Goal: Information Seeking & Learning: Learn about a topic

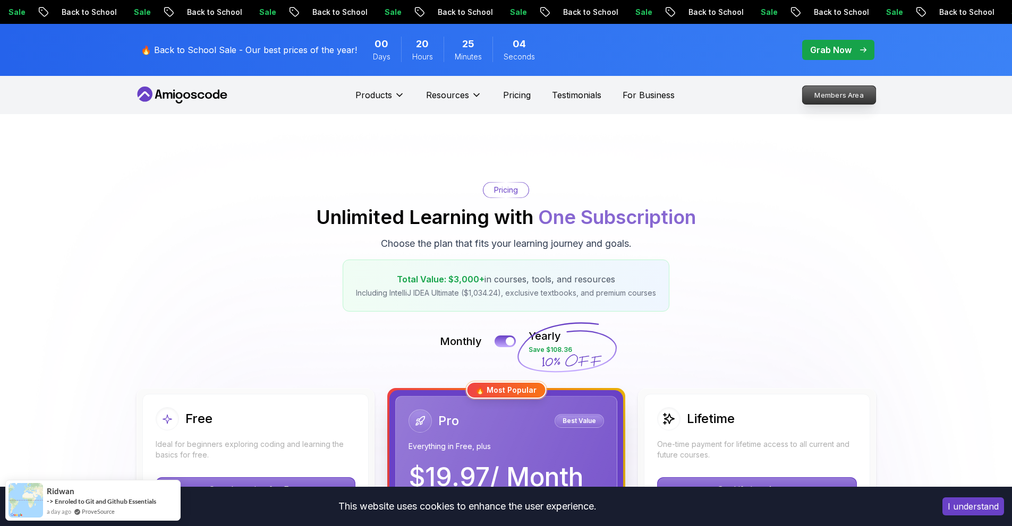
click at [821, 97] on p "Members Area" at bounding box center [838, 95] width 73 height 18
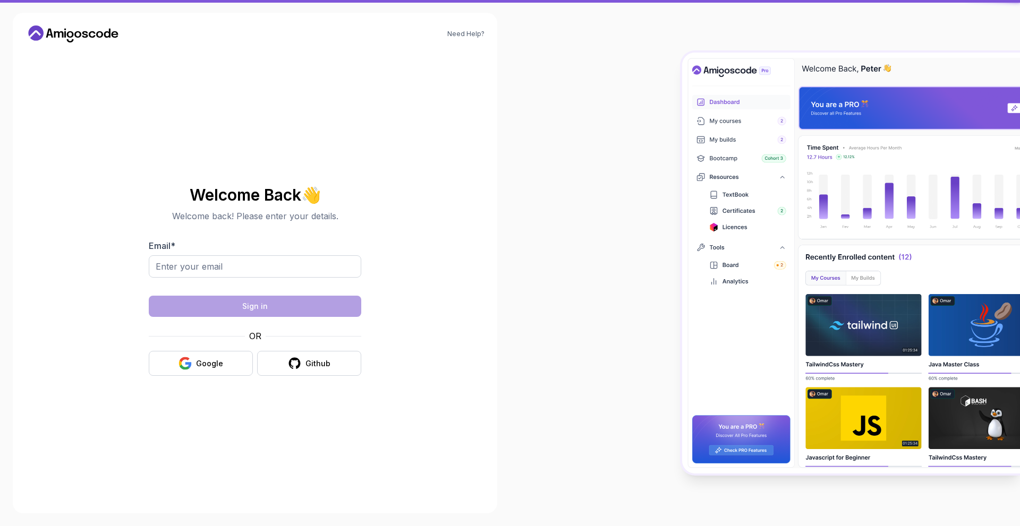
click at [832, 98] on img at bounding box center [851, 263] width 338 height 421
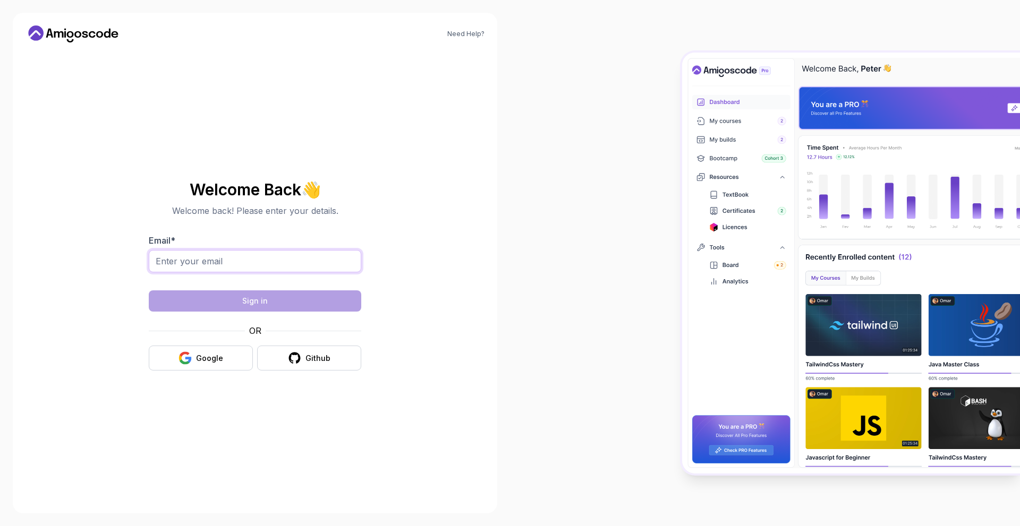
click at [303, 250] on input "Email *" at bounding box center [255, 261] width 212 height 22
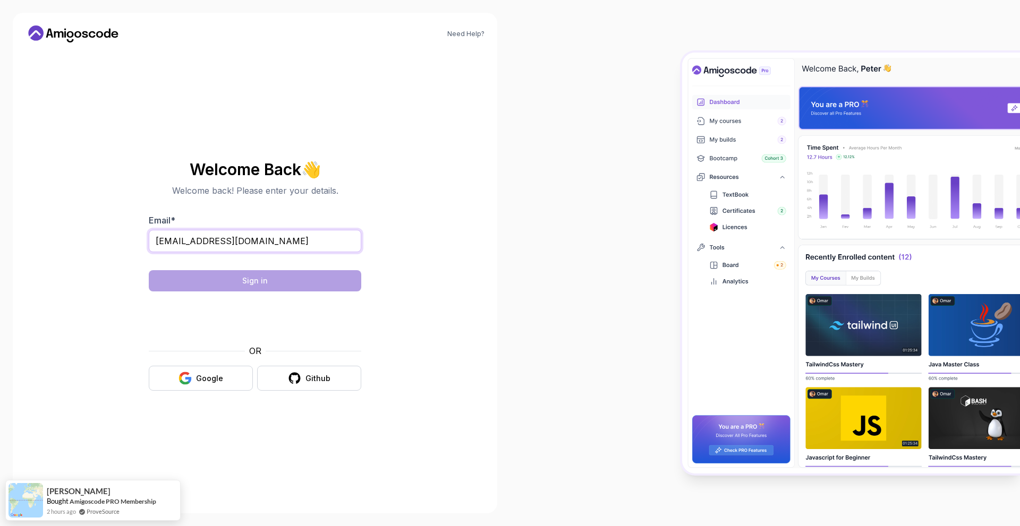
type input "benkokiki@gmail.com"
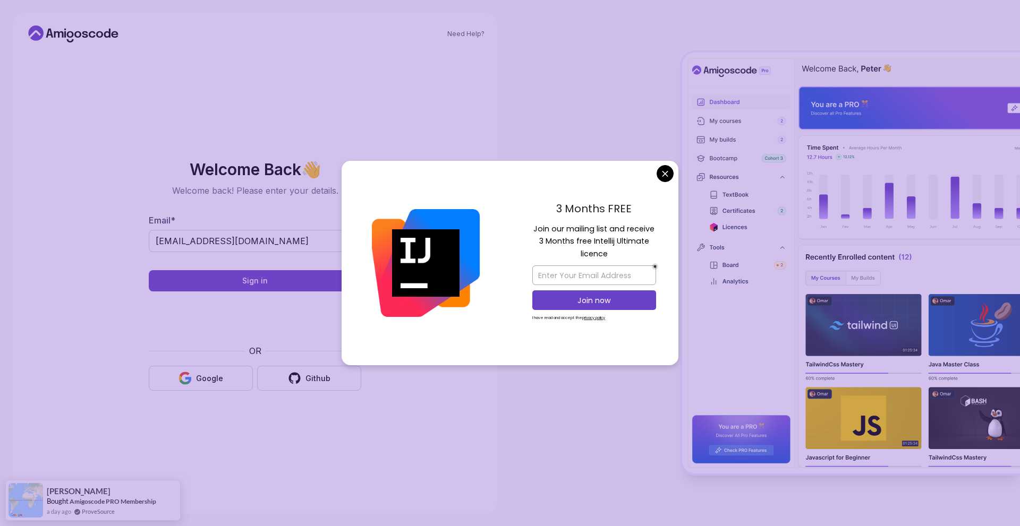
click at [664, 181] on body "Need Help? Welcome Back 👋 Welcome back! Please enter your details. Email * benk…" at bounding box center [510, 263] width 1020 height 526
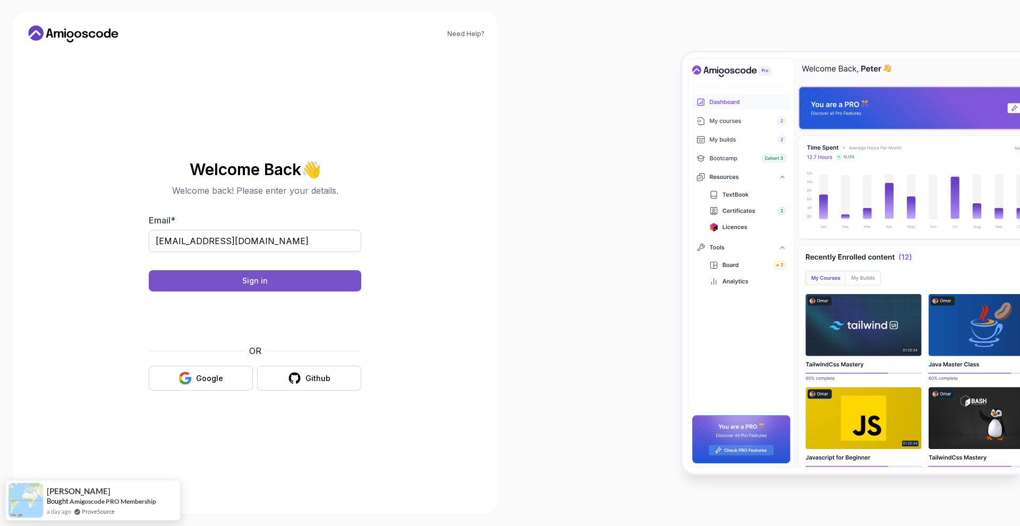
click at [253, 279] on div "Sign in" at bounding box center [254, 281] width 25 height 11
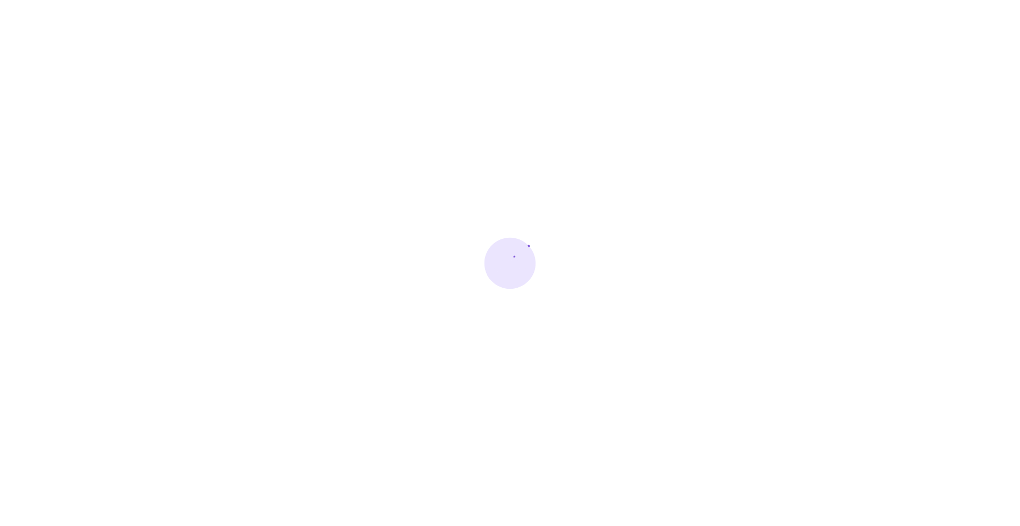
click at [750, 37] on div at bounding box center [510, 263] width 1020 height 526
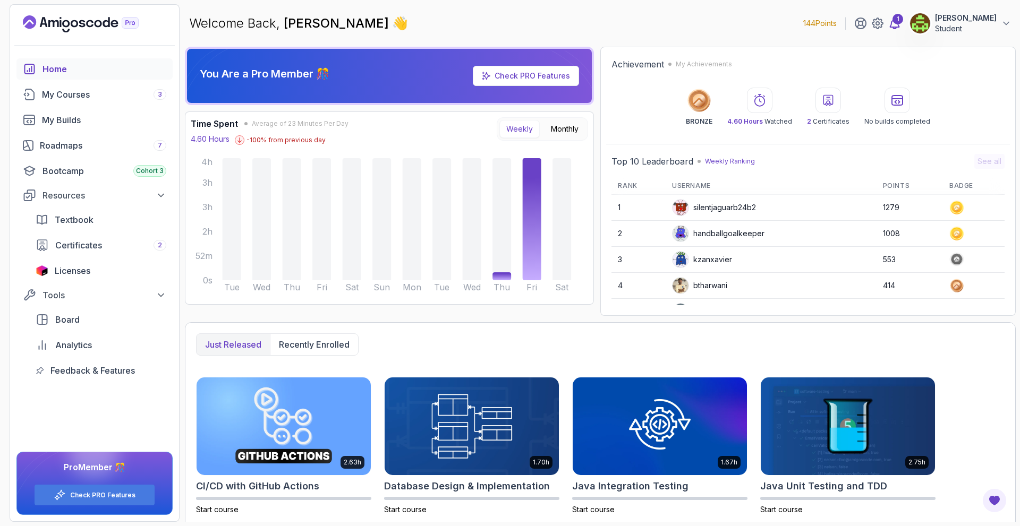
click at [902, 19] on div "1" at bounding box center [897, 19] width 11 height 11
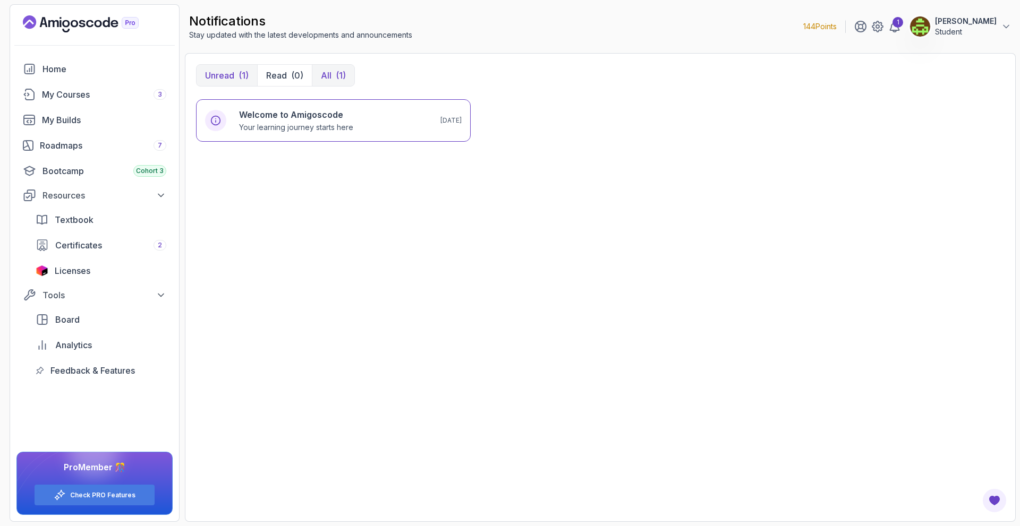
click at [336, 81] on div "(1)" at bounding box center [341, 75] width 10 height 13
click at [107, 96] on div "My Courses 3" at bounding box center [104, 94] width 124 height 13
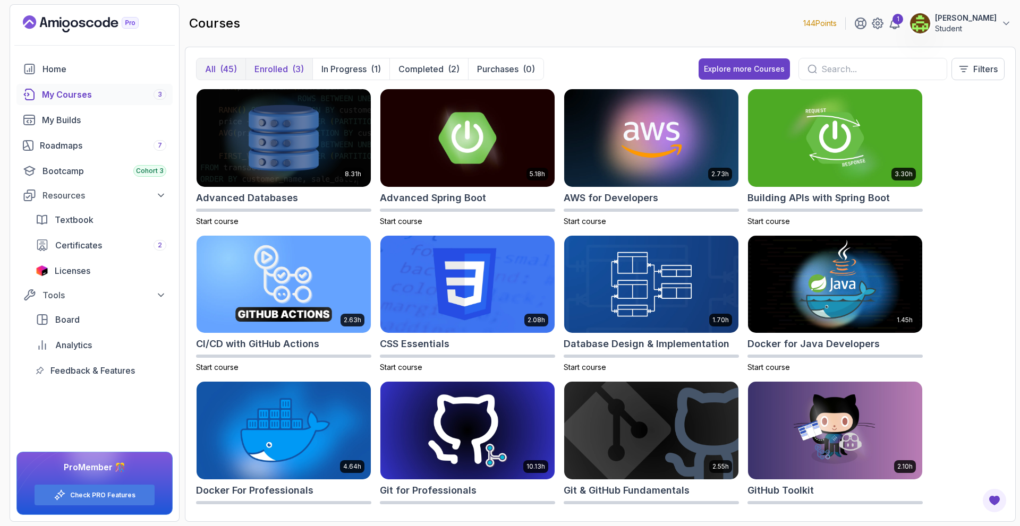
click at [284, 69] on p "Enrolled" at bounding box center [270, 69] width 33 height 13
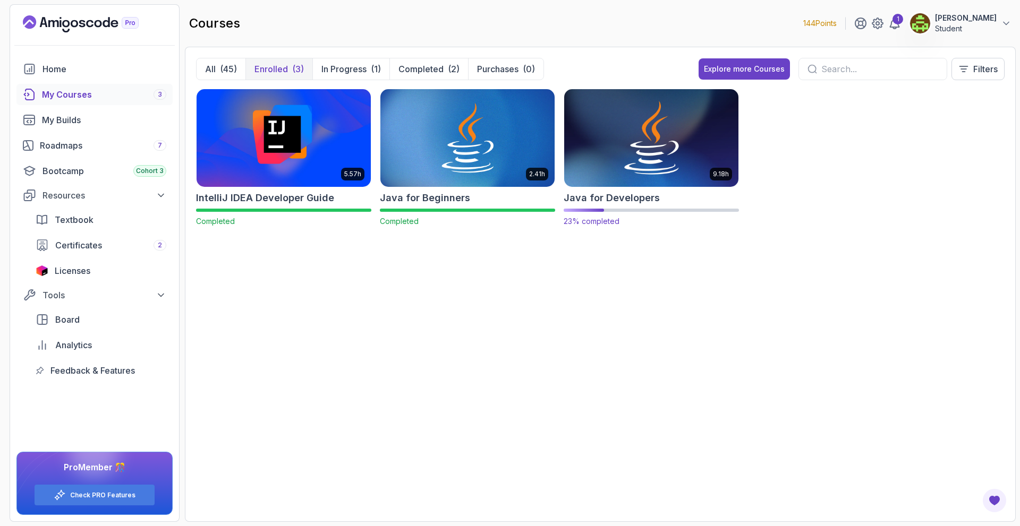
click at [604, 143] on img at bounding box center [651, 138] width 183 height 102
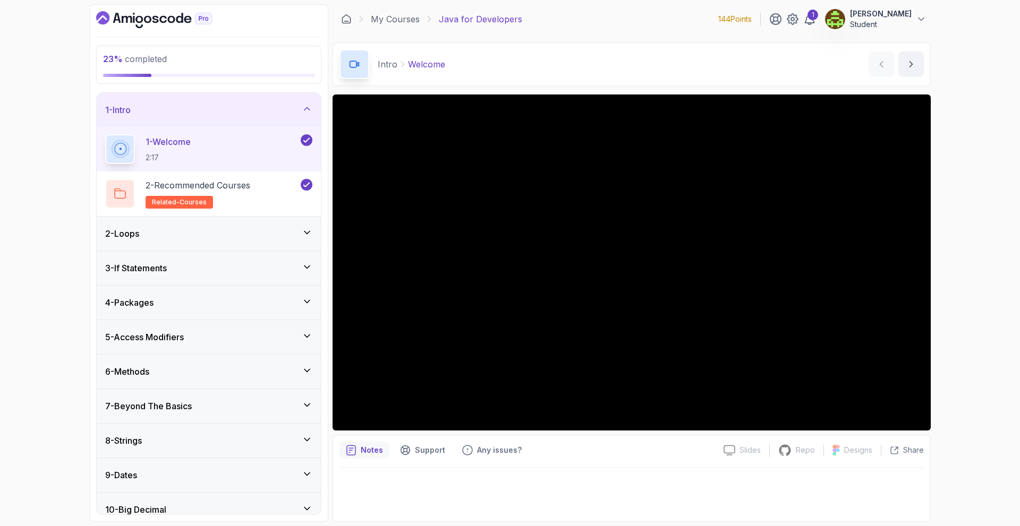
click at [210, 267] on div "3 - If Statements" at bounding box center [208, 268] width 207 height 13
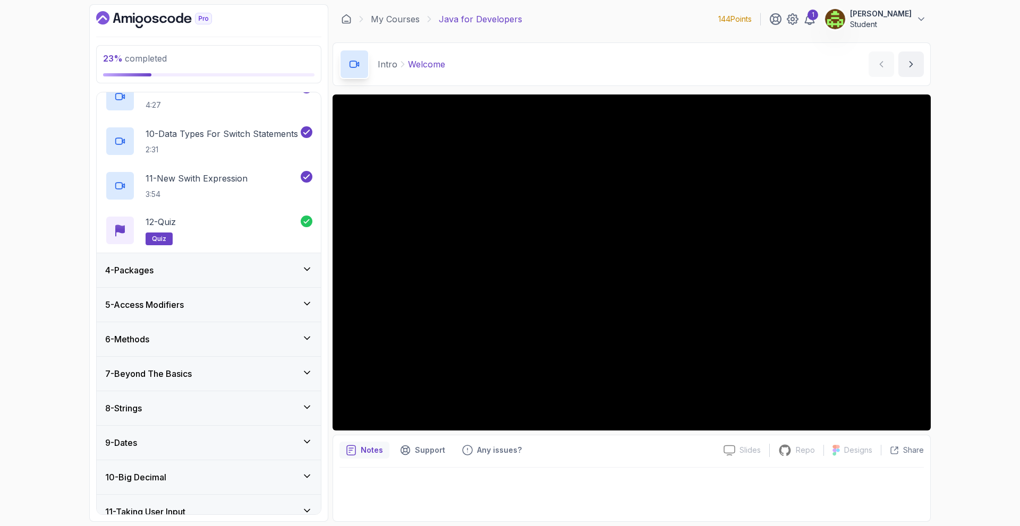
click at [224, 278] on div "4 - Packages" at bounding box center [209, 270] width 224 height 34
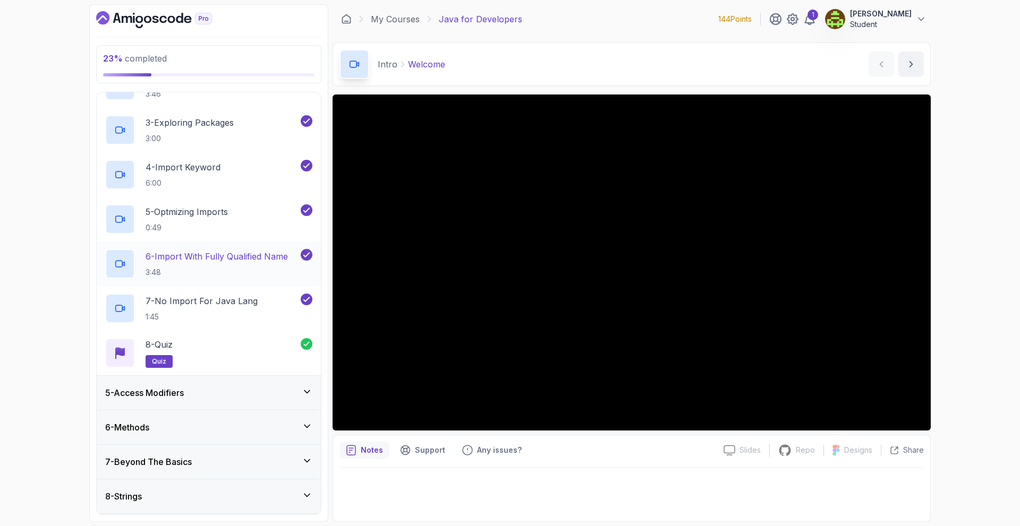
scroll to position [266, 0]
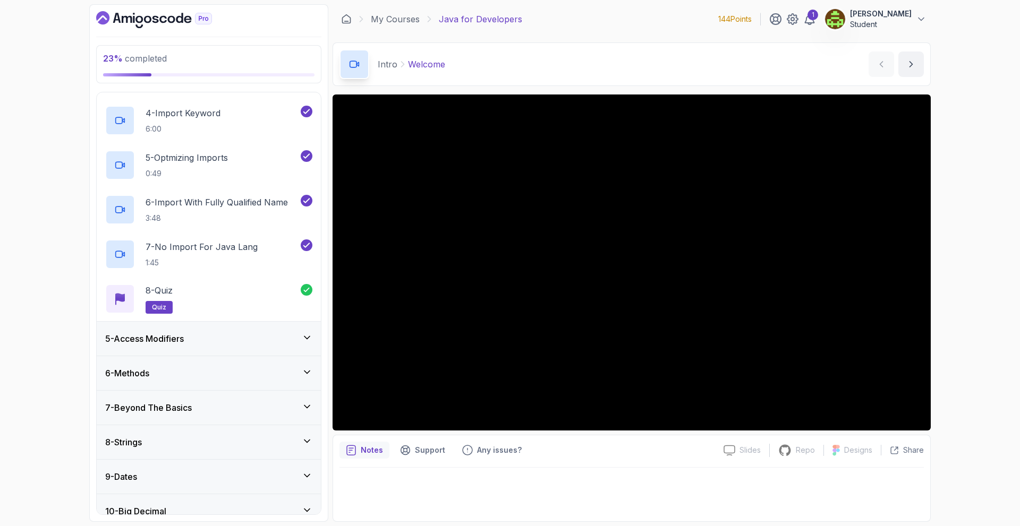
click at [234, 327] on div "5 - Access Modifiers" at bounding box center [209, 339] width 224 height 34
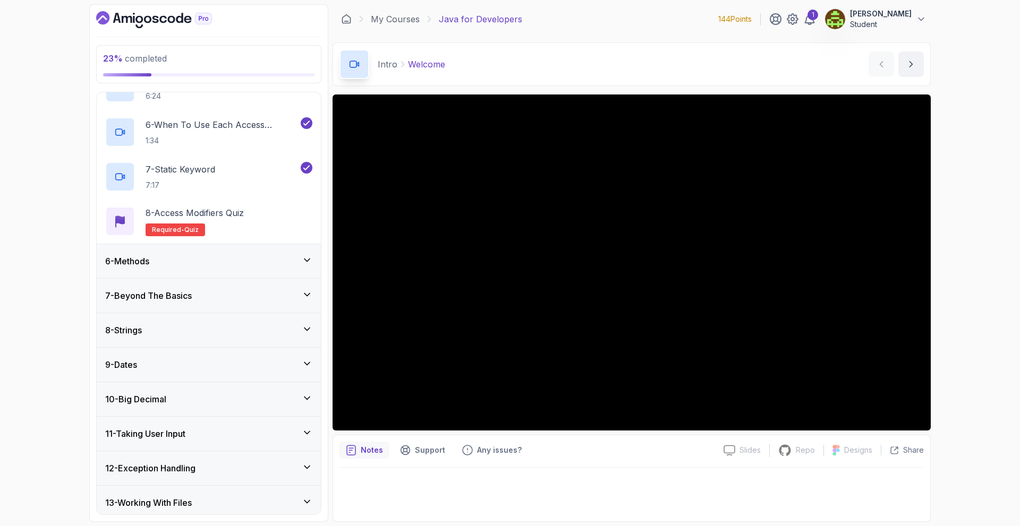
click at [220, 269] on div "6 - Methods" at bounding box center [209, 261] width 224 height 34
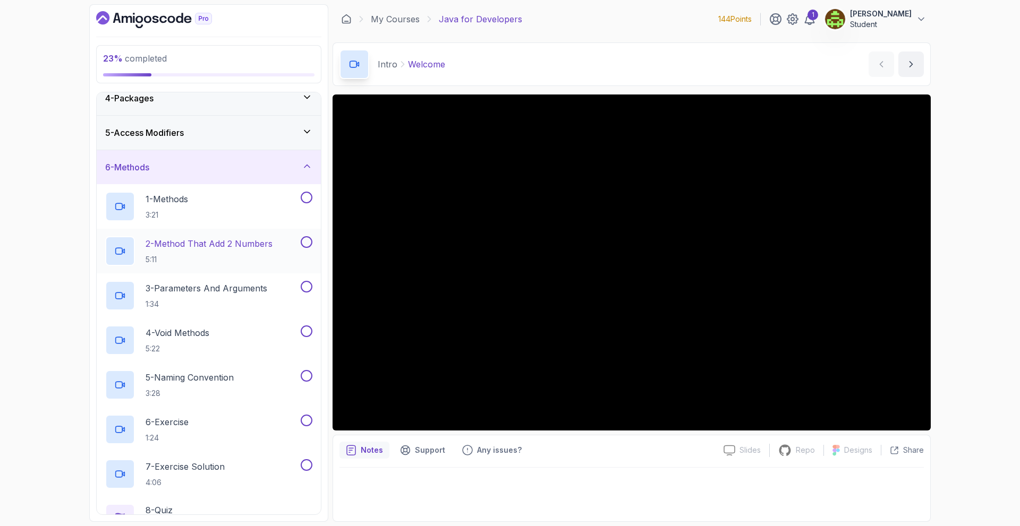
scroll to position [112, 0]
click at [215, 211] on div "1 - Methods 3:21" at bounding box center [201, 209] width 193 height 30
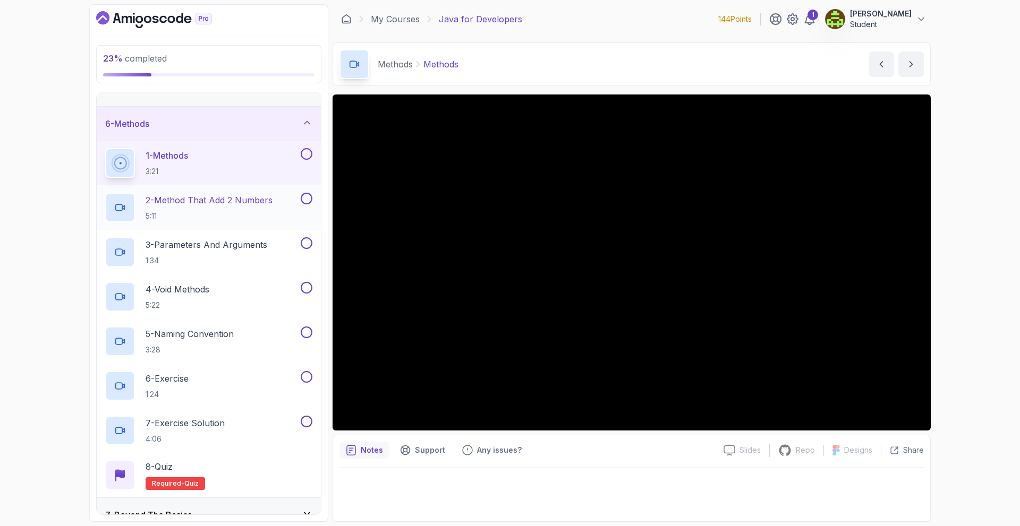
scroll to position [159, 0]
click at [306, 151] on button at bounding box center [307, 153] width 12 height 12
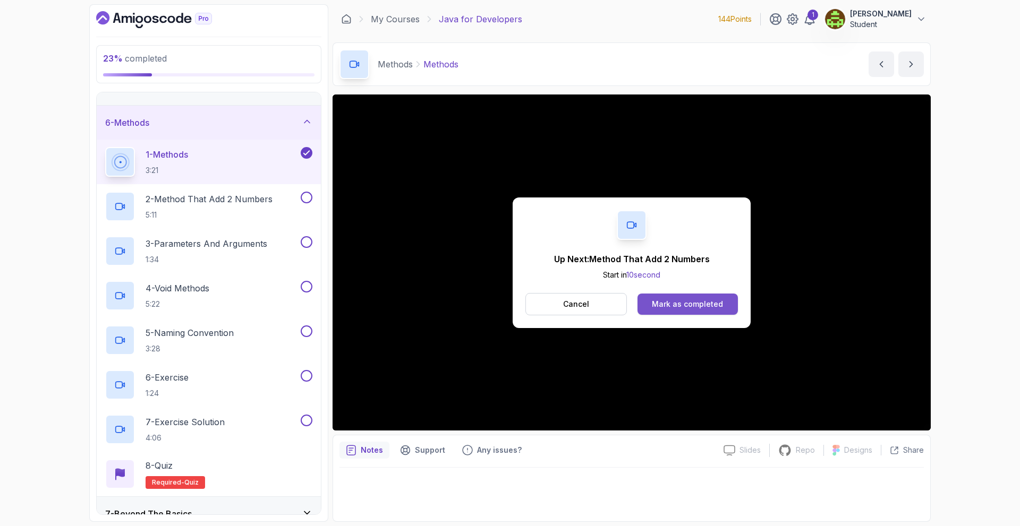
click at [674, 305] on div "Mark as completed" at bounding box center [687, 304] width 71 height 11
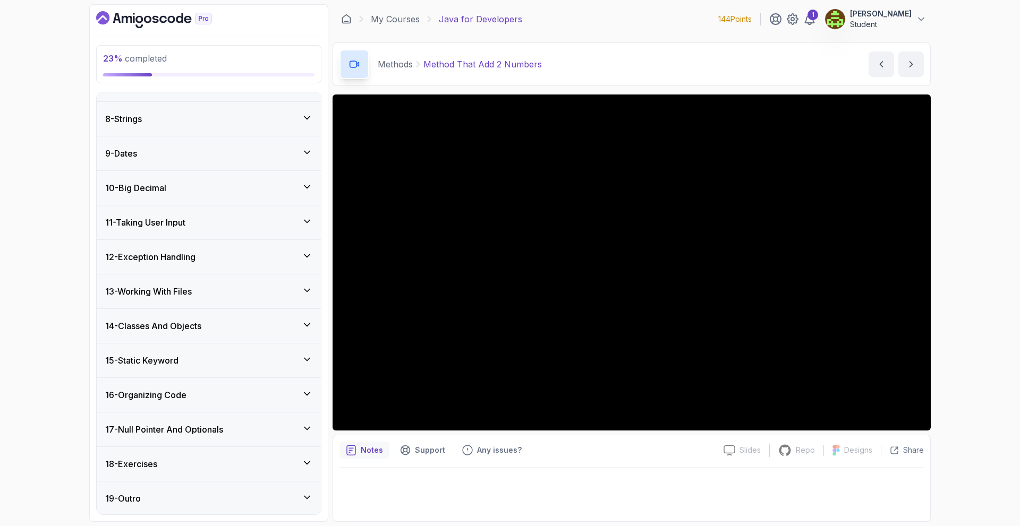
scroll to position [590, 0]
click at [288, 360] on div "15 - Static Keyword" at bounding box center [208, 359] width 207 height 13
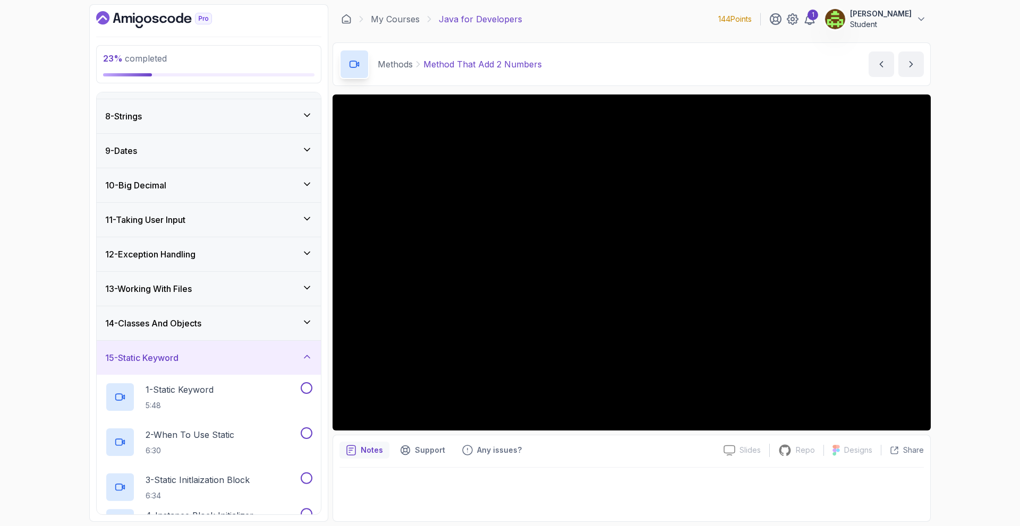
scroll to position [233, 0]
click at [288, 360] on div "15 - Static Keyword" at bounding box center [208, 359] width 207 height 13
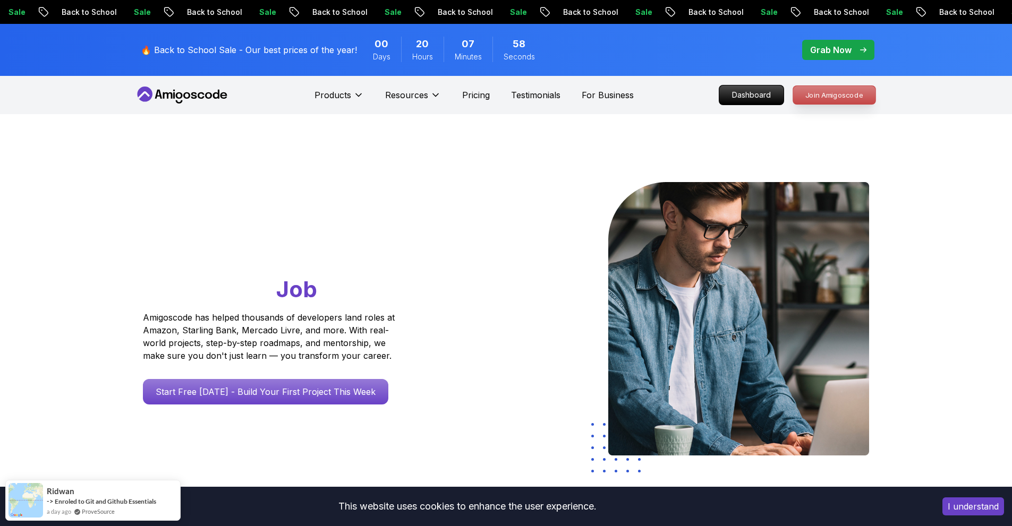
click at [800, 102] on p "Join Amigoscode" at bounding box center [834, 95] width 82 height 18
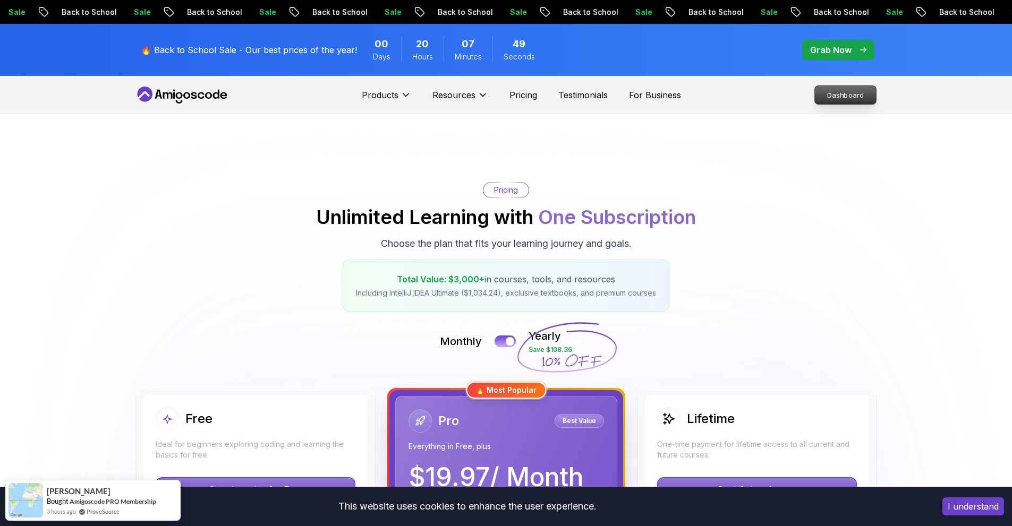
click at [841, 98] on p "Dashboard" at bounding box center [845, 95] width 61 height 18
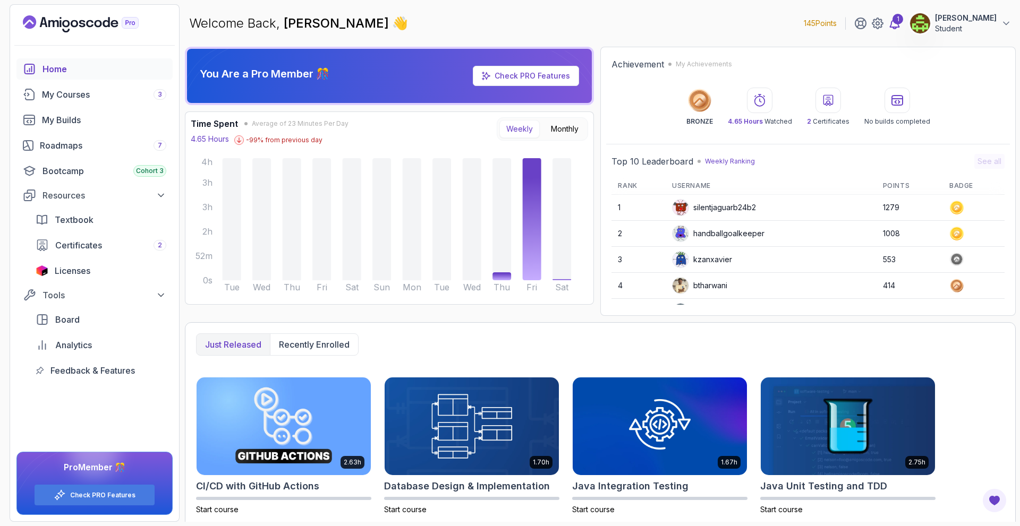
click at [901, 25] on icon at bounding box center [894, 23] width 13 height 13
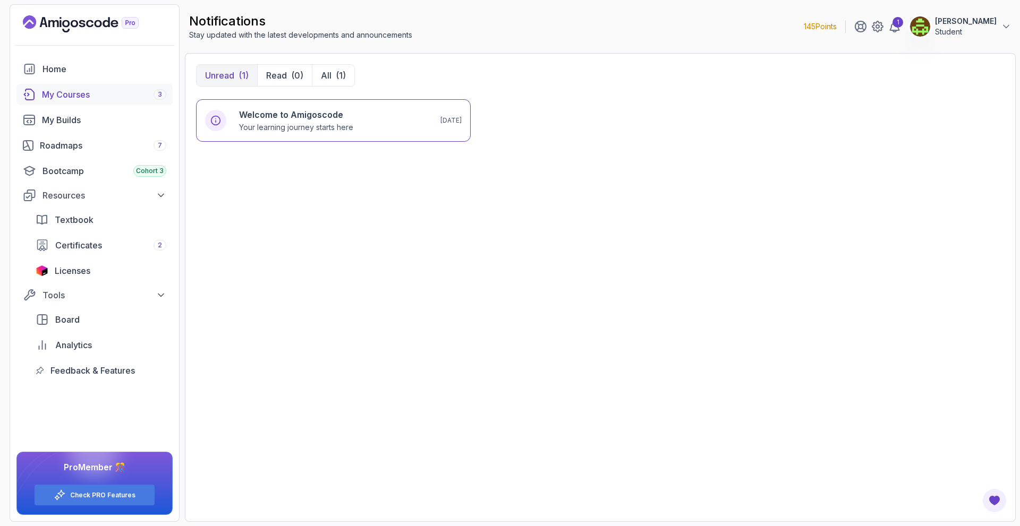
click at [114, 96] on div "My Courses 3" at bounding box center [104, 94] width 124 height 13
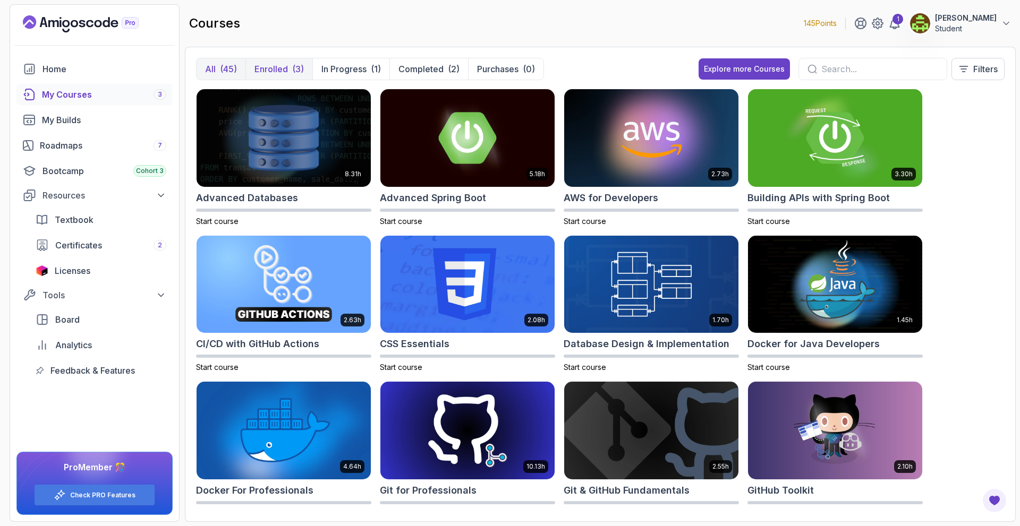
click at [295, 70] on div "(3)" at bounding box center [298, 69] width 12 height 13
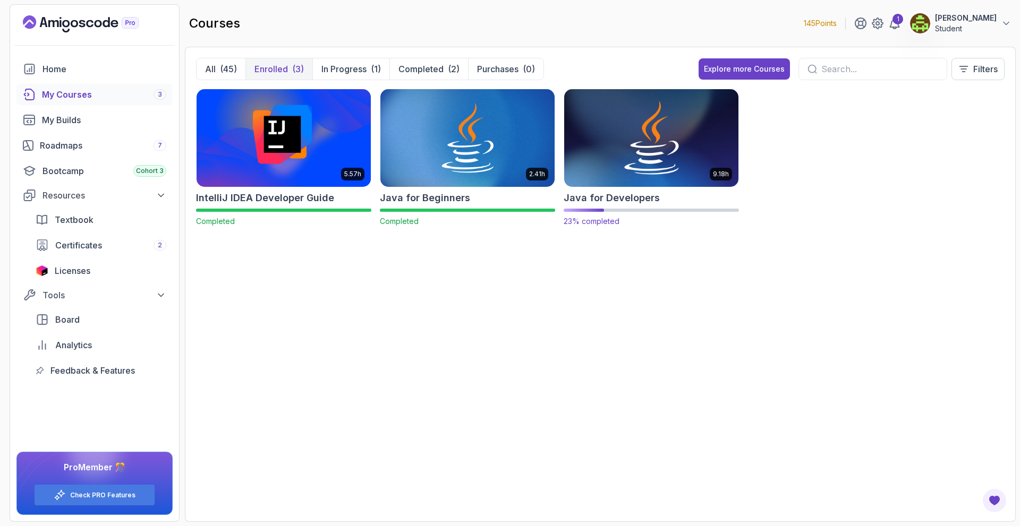
click at [619, 131] on img at bounding box center [651, 138] width 183 height 102
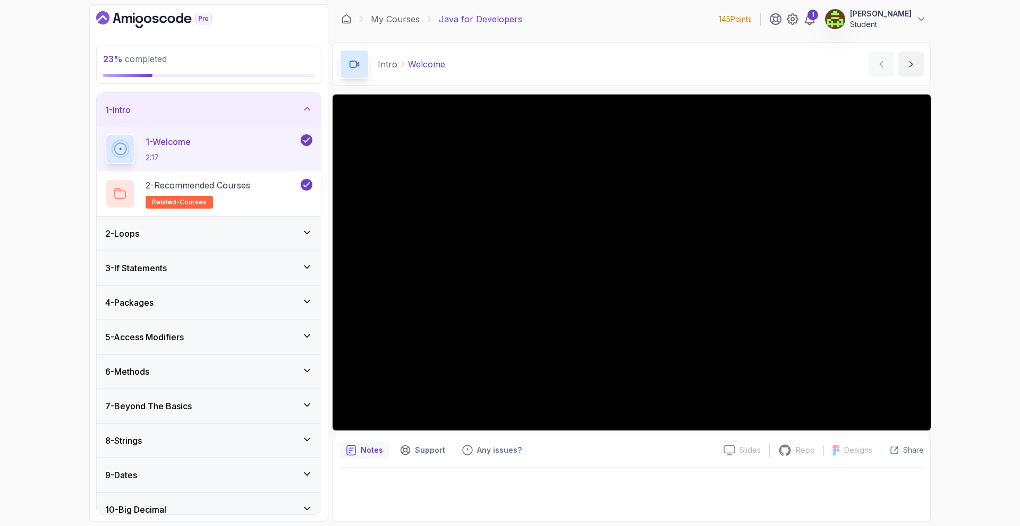
click at [236, 361] on div "6 - Methods" at bounding box center [209, 372] width 224 height 34
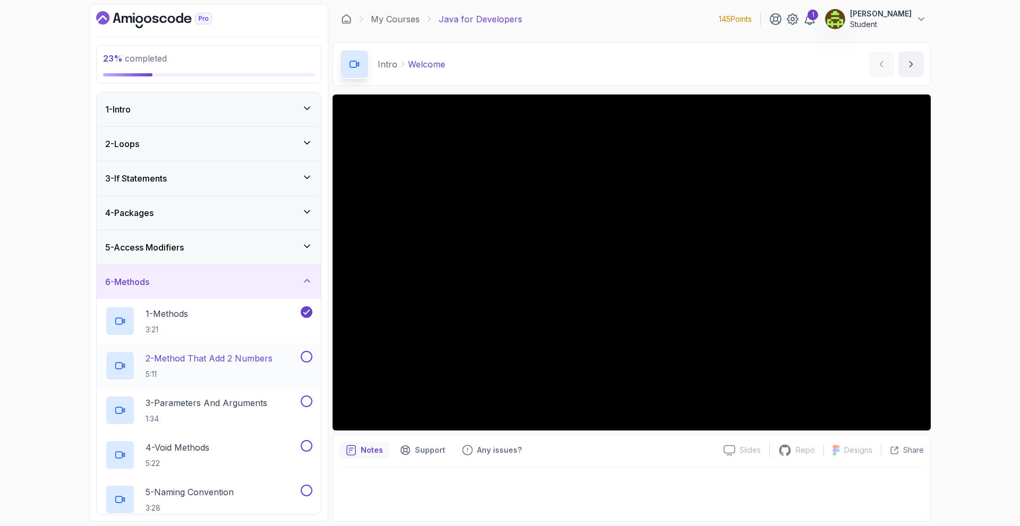
click at [249, 351] on div "2 - Method That Add 2 Numbers 5:11" at bounding box center [201, 366] width 193 height 30
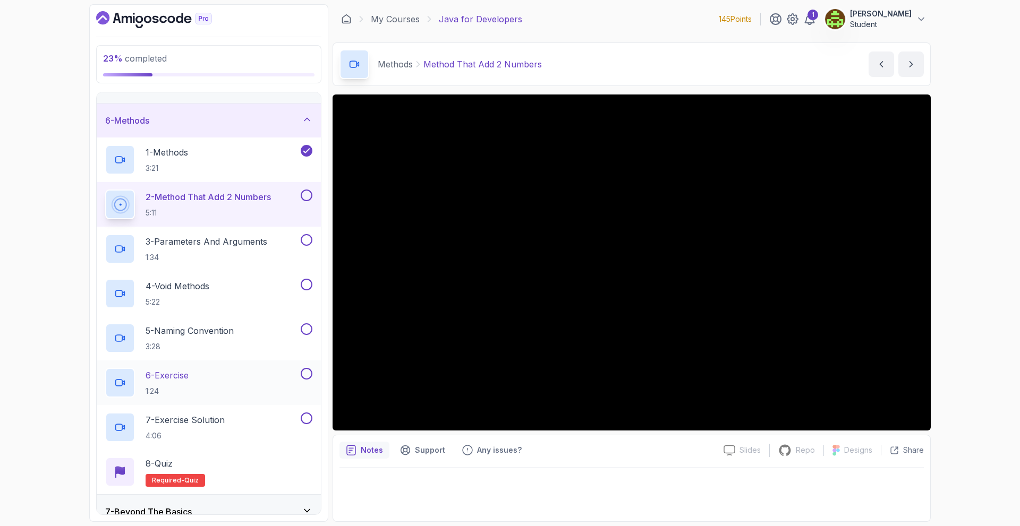
scroll to position [159, 0]
click at [1007, 175] on div "23 % completed 1 - Intro 2 - Loops 3 - If Statements 4 - Packages 5 - Access Mo…" at bounding box center [510, 263] width 1020 height 526
